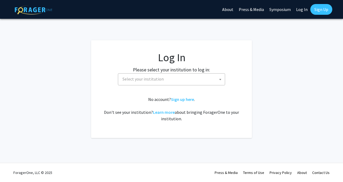
select select
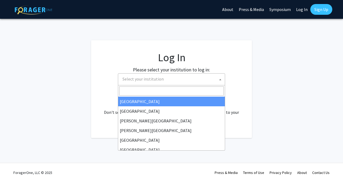
click at [170, 83] on span "Select your institution" at bounding box center [172, 78] width 105 height 11
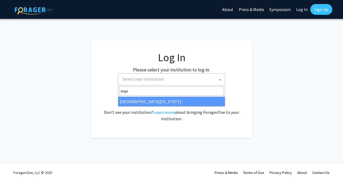
type input "[PERSON_NAME]"
select select "31"
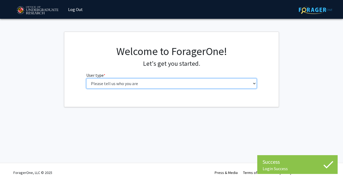
click at [130, 80] on select "Please tell us who you are Undergraduate Student Master's Student Doctoral Cand…" at bounding box center [171, 83] width 171 height 10
select select "1: undergrad"
click at [86, 78] on select "Please tell us who you are Undergraduate Student Master's Student Doctoral Cand…" at bounding box center [171, 83] width 171 height 10
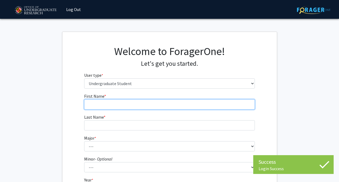
click at [124, 102] on input "First Name * required" at bounding box center [169, 104] width 171 height 10
type input "Aryan"
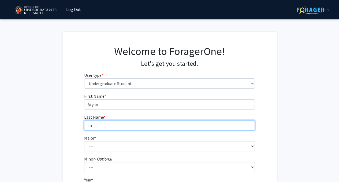
type input "s"
type input "Sharma"
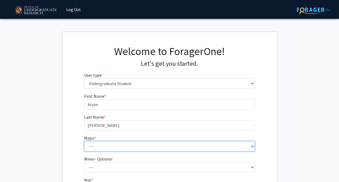
click at [97, 146] on select "--- Accounting Aerospace Engineering African American and Africana Studies Agri…" at bounding box center [169, 146] width 171 height 10
select select "28: 2329"
click at [84, 141] on select "--- Accounting Aerospace Engineering African American and Africana Studies Agri…" at bounding box center [169, 146] width 171 height 10
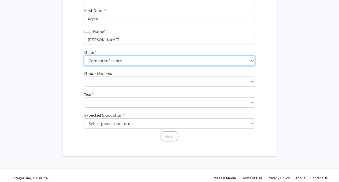
scroll to position [91, 0]
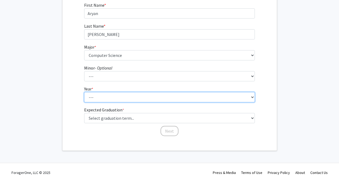
click at [95, 96] on select "--- First-year Sophomore Junior Senior Postbaccalaureate Certificate" at bounding box center [169, 97] width 171 height 10
select select "1: first-year"
click at [84, 92] on select "--- First-year Sophomore Junior Senior Postbaccalaureate Certificate" at bounding box center [169, 97] width 171 height 10
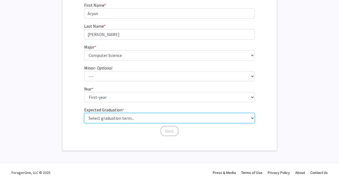
click at [113, 117] on select "Select graduation term... Spring 2025 Summer 2025 Fall 2025 Winter 2025 Spring …" at bounding box center [169, 118] width 171 height 10
click at [84, 113] on select "Select graduation term... Spring 2025 Summer 2025 Fall 2025 Winter 2025 Spring …" at bounding box center [169, 118] width 171 height 10
click at [109, 118] on select "Select graduation term... Spring 2025 Summer 2025 Fall 2025 Winter 2025 Spring …" at bounding box center [169, 118] width 171 height 10
select select "19: fall_2029"
click at [84, 113] on select "Select graduation term... Spring 2025 Summer 2025 Fall 2025 Winter 2025 Spring …" at bounding box center [169, 118] width 171 height 10
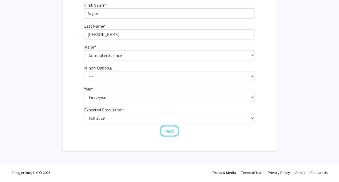
click at [168, 131] on button "Next" at bounding box center [170, 131] width 18 height 10
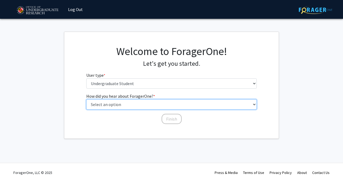
click at [121, 104] on select "Select an option Peer/student recommendation Faculty/staff recommendation Unive…" at bounding box center [171, 104] width 171 height 10
select select "1: peer_recommendation"
click at [86, 99] on select "Select an option Peer/student recommendation Faculty/staff recommendation Unive…" at bounding box center [171, 104] width 171 height 10
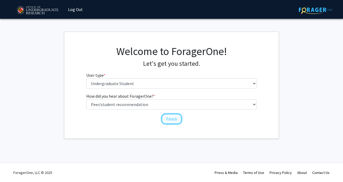
click at [165, 121] on button "Finish" at bounding box center [172, 119] width 20 height 10
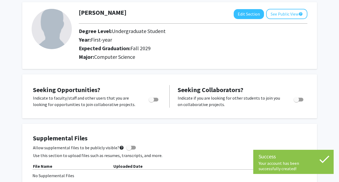
scroll to position [27, 0]
click at [157, 96] on label "Toggle" at bounding box center [153, 99] width 12 height 6
click at [151, 101] on input "Are you actively seeking opportunities?" at bounding box center [151, 101] width 0 height 0
checkbox input "true"
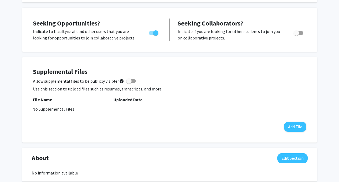
scroll to position [54, 0]
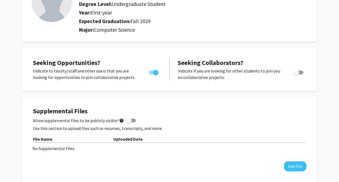
click at [301, 70] on label "Toggle" at bounding box center [298, 72] width 12 height 6
click at [296, 74] on input "Would you like to receive other student requests to work with you?" at bounding box center [296, 74] width 0 height 0
checkbox input "true"
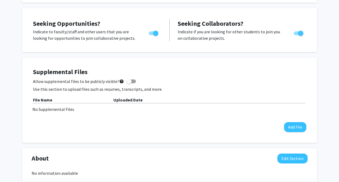
scroll to position [107, 0]
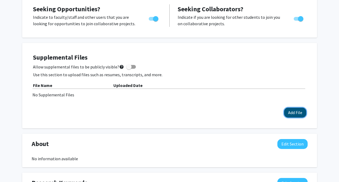
click at [299, 112] on button "Add File" at bounding box center [295, 112] width 22 height 10
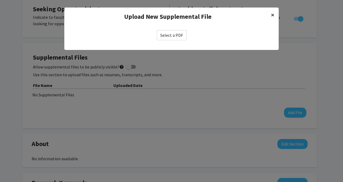
click at [269, 14] on button "×" at bounding box center [273, 15] width 12 height 15
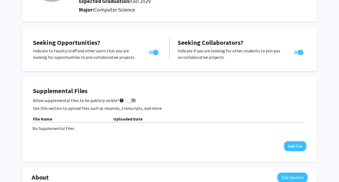
scroll to position [0, 0]
